Goal: Information Seeking & Learning: Learn about a topic

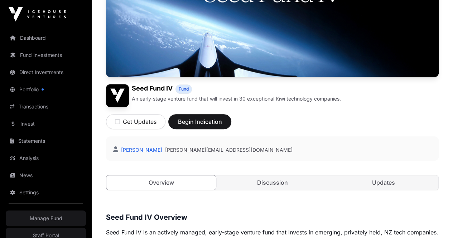
scroll to position [107, 0]
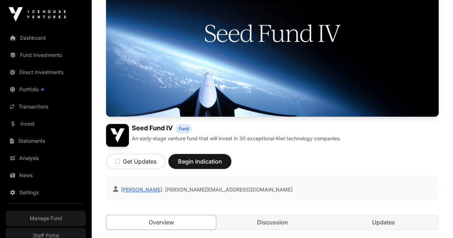
drag, startPoint x: 31, startPoint y: 121, endPoint x: 144, endPoint y: 120, distance: 113.4
click at [31, 121] on link "Invest" at bounding box center [46, 124] width 80 height 16
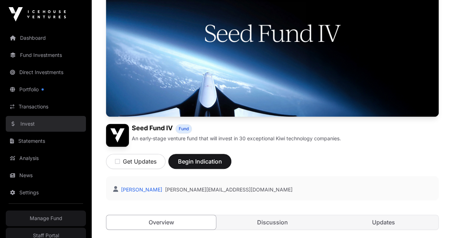
click at [35, 120] on link "Invest" at bounding box center [46, 124] width 80 height 16
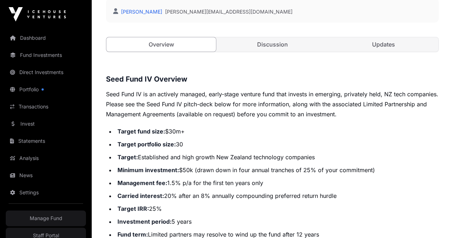
scroll to position [286, 0]
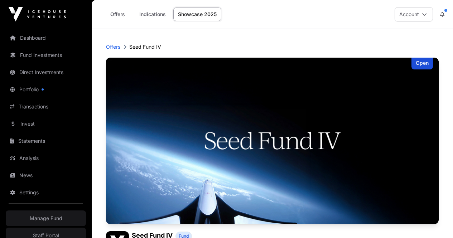
scroll to position [501, 0]
click at [147, 13] on link "Indications" at bounding box center [153, 15] width 36 height 14
click at [117, 13] on link "Offers" at bounding box center [117, 15] width 29 height 14
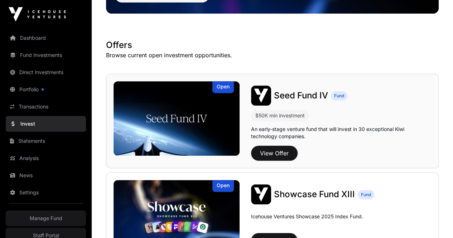
scroll to position [107, 0]
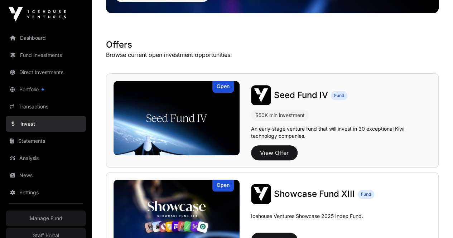
click at [206, 125] on img at bounding box center [176, 118] width 126 height 74
